Goal: Information Seeking & Learning: Learn about a topic

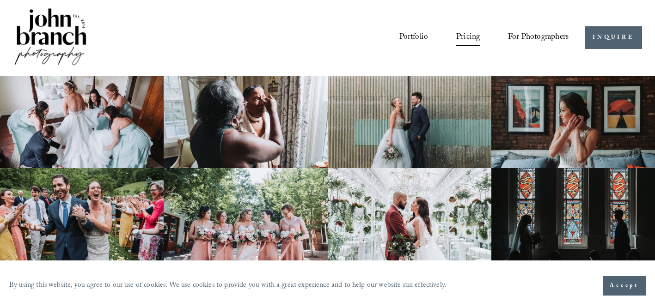
click at [67, 31] on img at bounding box center [50, 37] width 75 height 62
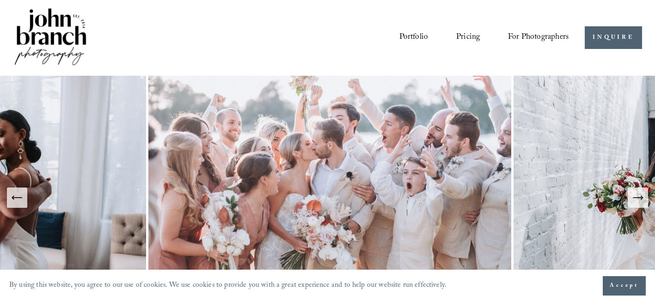
click at [628, 202] on button "Next Slide" at bounding box center [638, 198] width 20 height 20
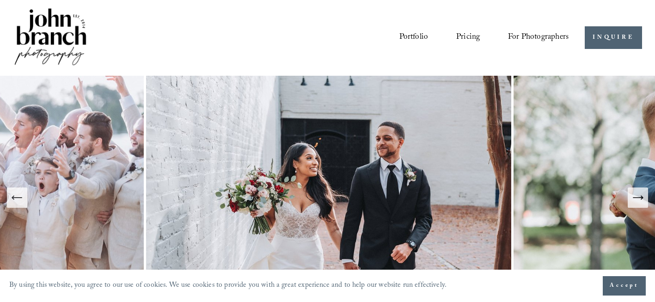
click at [628, 202] on button "Next Slide" at bounding box center [638, 198] width 20 height 20
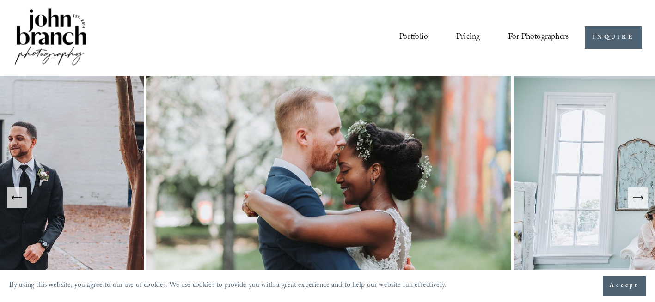
click at [628, 202] on button "Next Slide" at bounding box center [638, 198] width 20 height 20
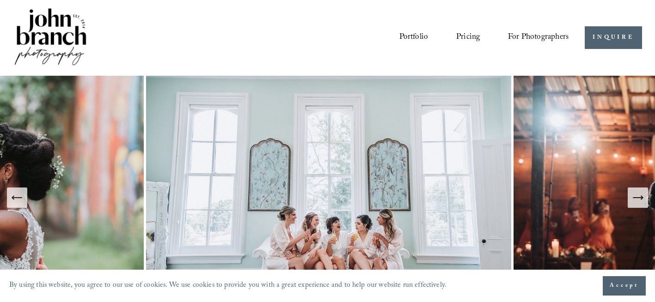
click at [628, 202] on button "Next Slide" at bounding box center [638, 198] width 20 height 20
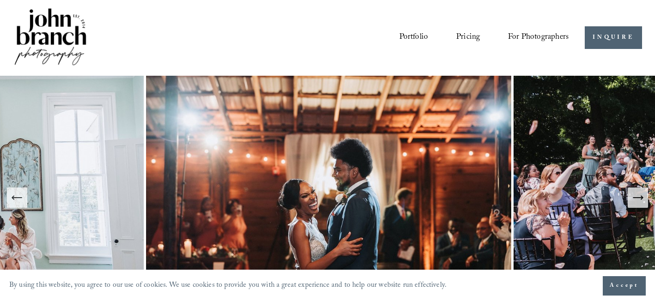
click at [628, 202] on button "Next Slide" at bounding box center [638, 198] width 20 height 20
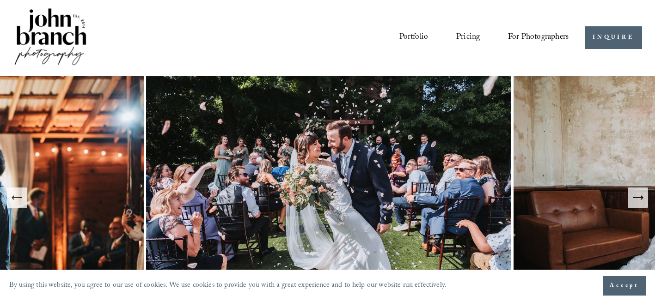
click at [628, 202] on button "Next Slide" at bounding box center [638, 198] width 20 height 20
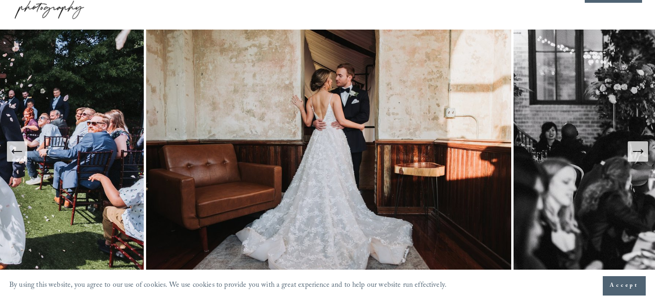
scroll to position [46, 0]
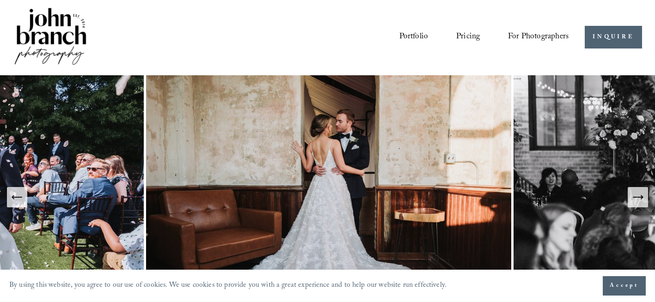
scroll to position [0, 0]
click at [418, 37] on link "Portfolio" at bounding box center [413, 38] width 29 height 18
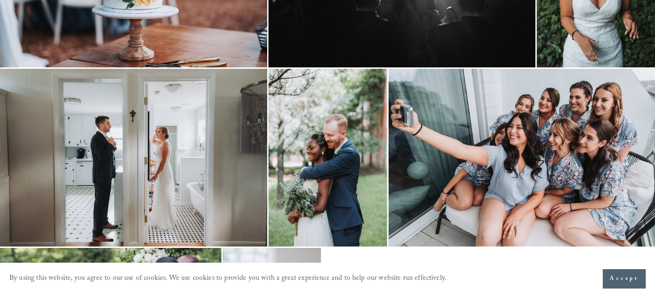
scroll to position [370, 0]
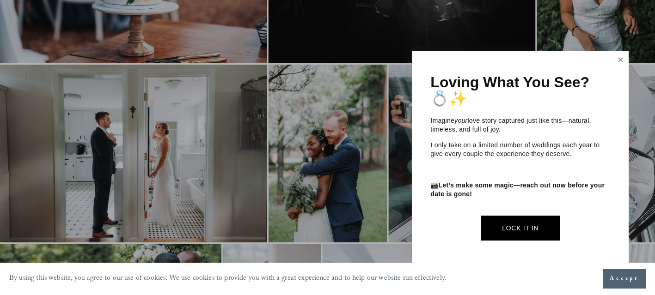
click at [620, 64] on link "Close" at bounding box center [621, 60] width 14 height 15
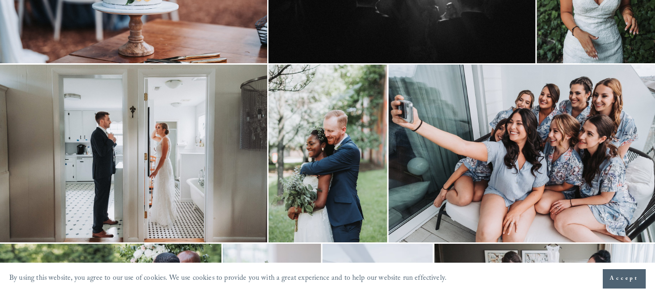
click at [213, 166] on img at bounding box center [133, 154] width 267 height 178
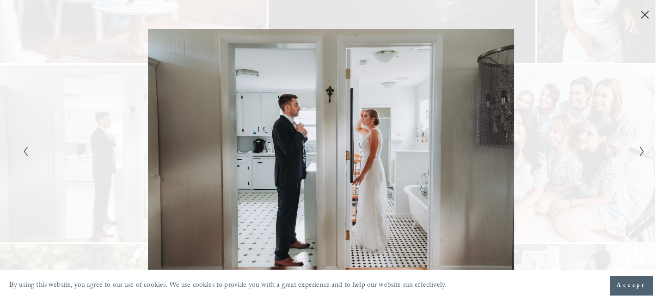
click at [120, 75] on div "Gallery" at bounding box center [175, 151] width 311 height 244
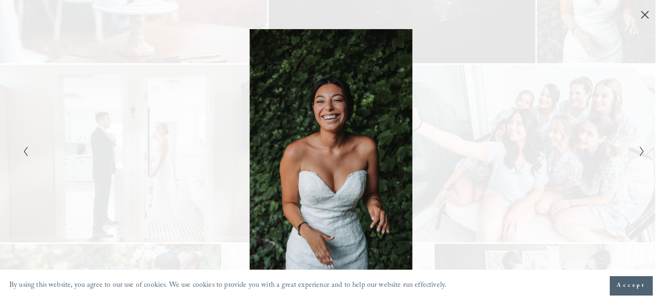
click at [641, 14] on icon "Close" at bounding box center [644, 14] width 9 height 9
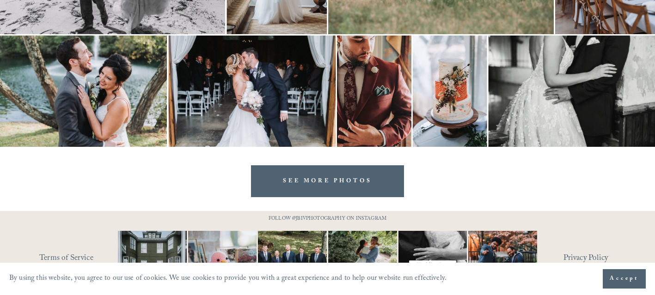
scroll to position [2635, 0]
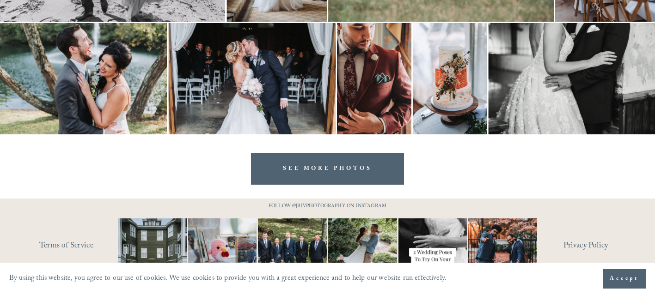
click at [312, 160] on link "SEE MORE PHOTOS" at bounding box center [327, 169] width 153 height 32
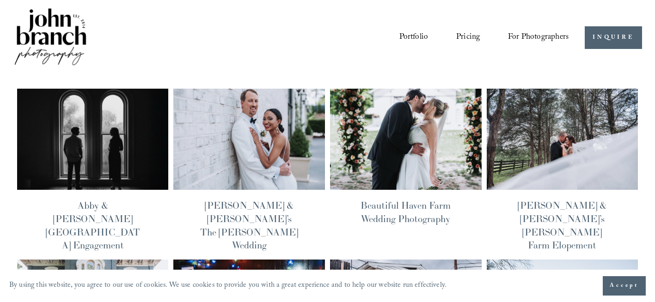
click at [253, 152] on img at bounding box center [249, 139] width 153 height 103
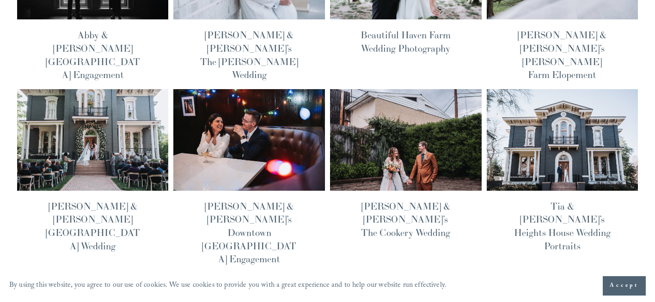
scroll to position [185, 0]
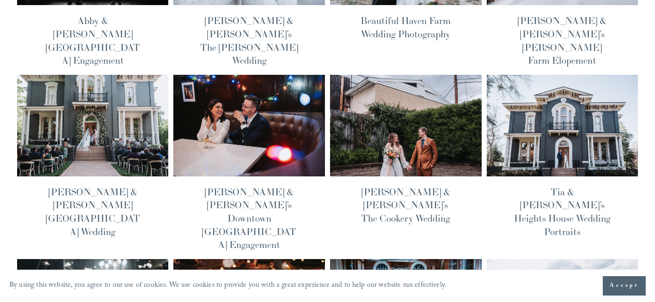
click at [88, 115] on img at bounding box center [92, 125] width 153 height 103
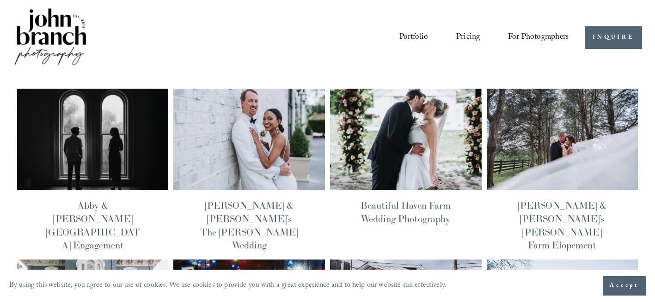
click at [74, 32] on img at bounding box center [50, 37] width 75 height 62
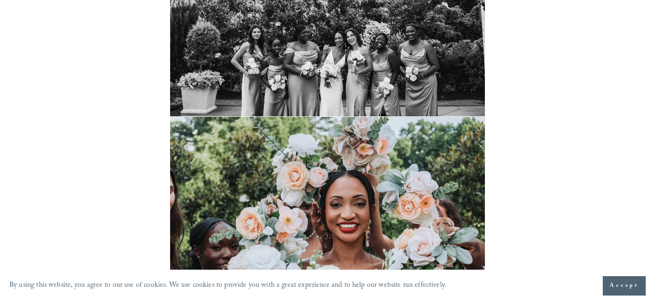
scroll to position [9290, 0]
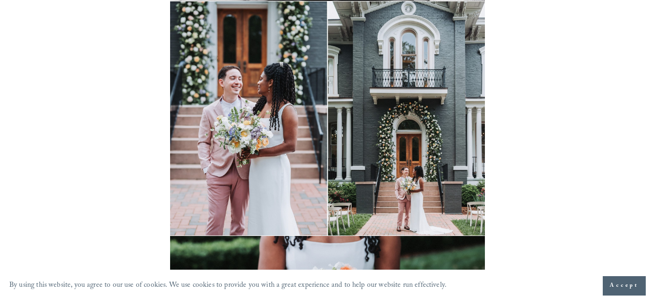
scroll to position [5777, 0]
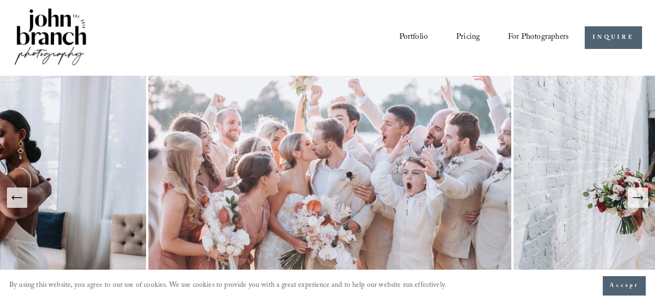
click at [624, 297] on section "By using this website, you agree to our use of cookies. We use cookies to provi…" at bounding box center [327, 286] width 655 height 32
click at [625, 291] on button "Accept" at bounding box center [624, 285] width 43 height 19
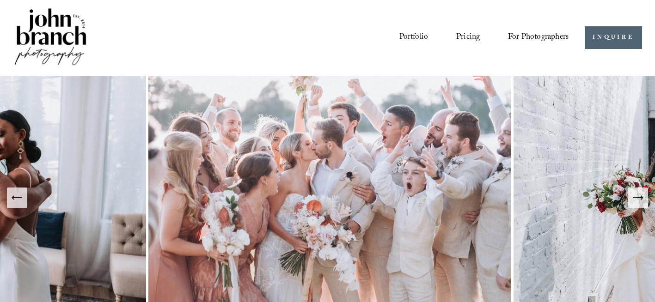
click at [642, 201] on icon "Next Slide" at bounding box center [637, 197] width 13 height 13
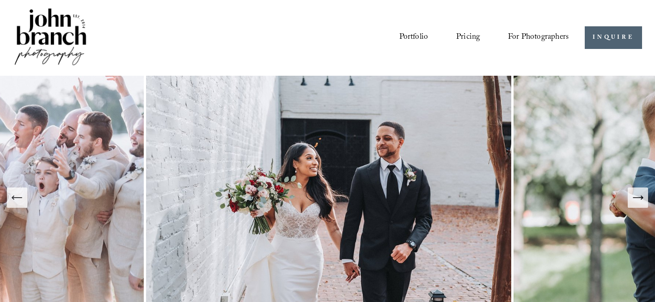
click at [642, 201] on icon "Next Slide" at bounding box center [637, 197] width 13 height 13
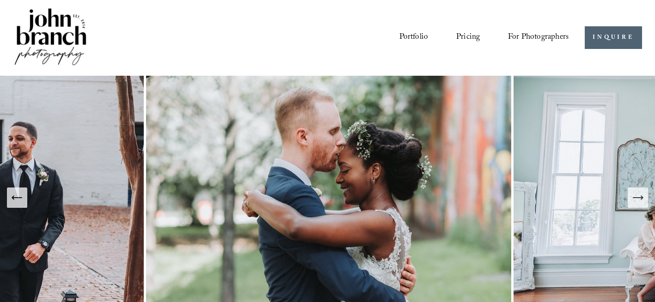
click at [642, 201] on icon "Next Slide" at bounding box center [637, 197] width 13 height 13
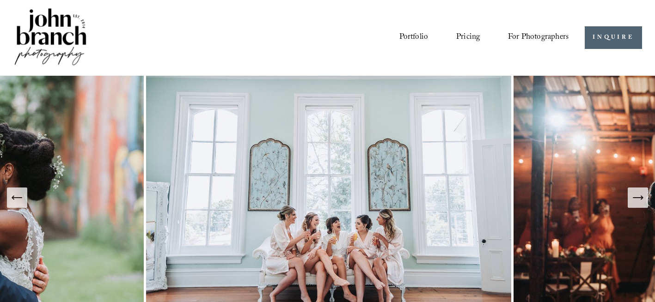
click at [642, 201] on icon "Next Slide" at bounding box center [637, 197] width 13 height 13
